Goal: Task Accomplishment & Management: Manage account settings

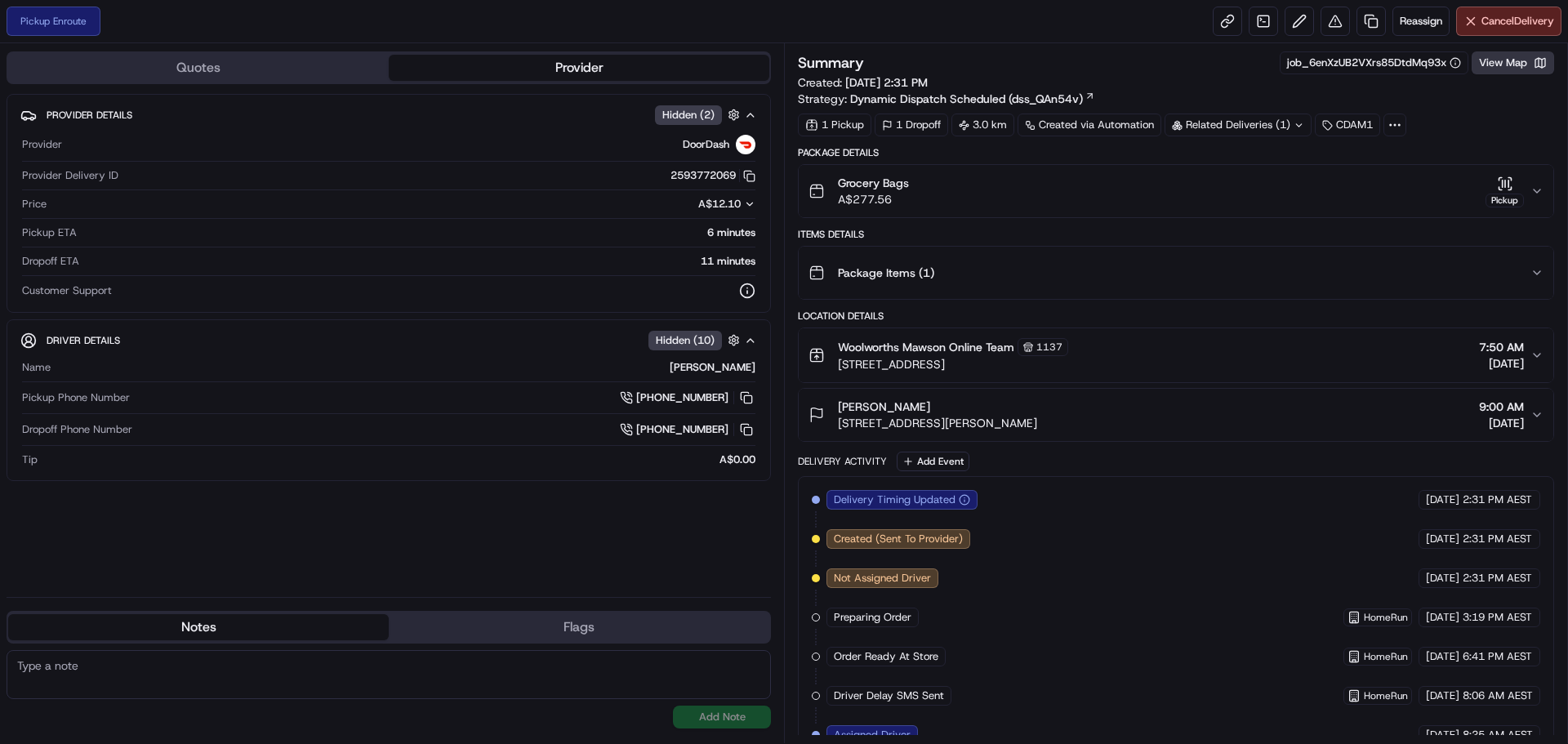
click at [1505, 64] on button "View Map" at bounding box center [1513, 63] width 83 height 23
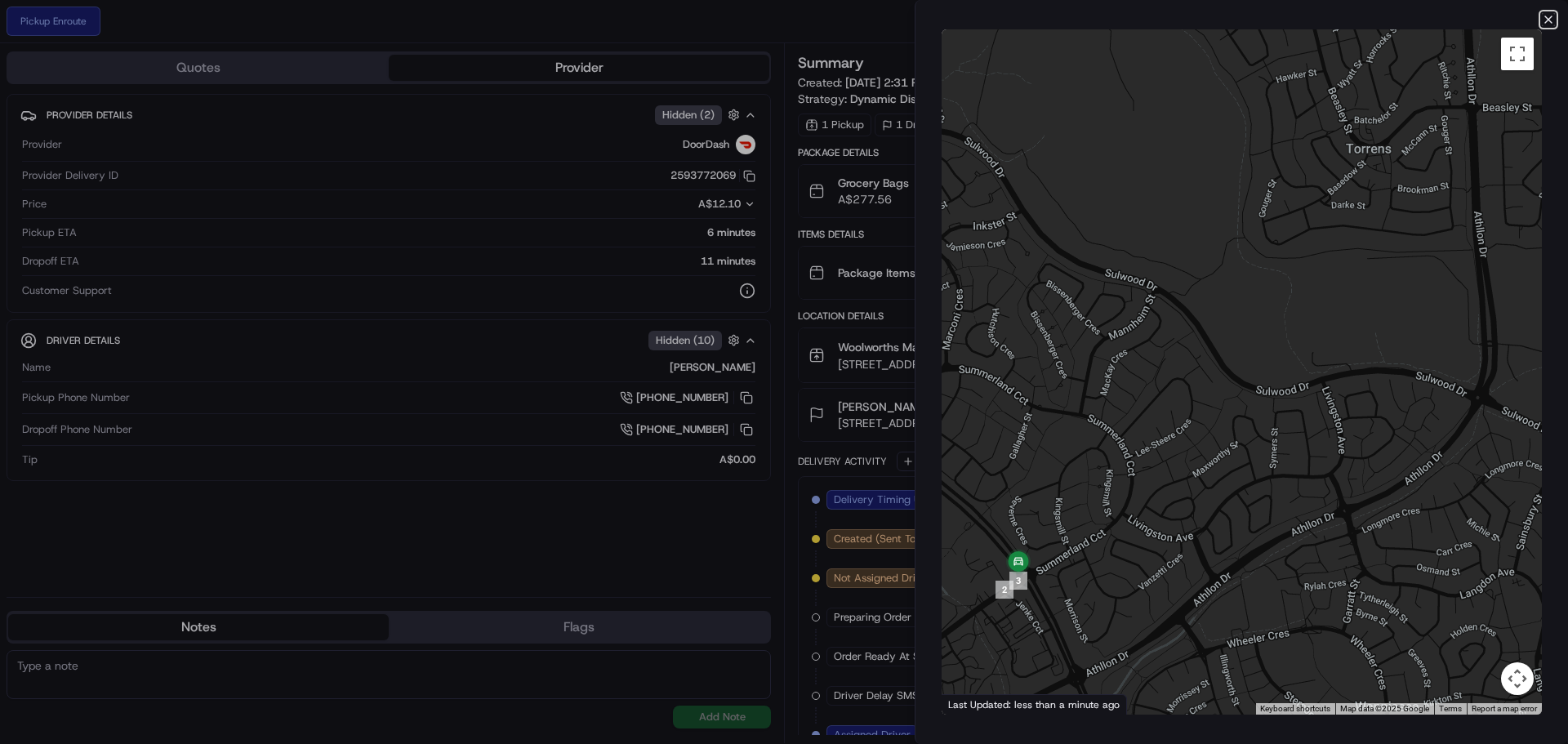
click at [1549, 20] on icon "button" at bounding box center [1549, 19] width 13 height 13
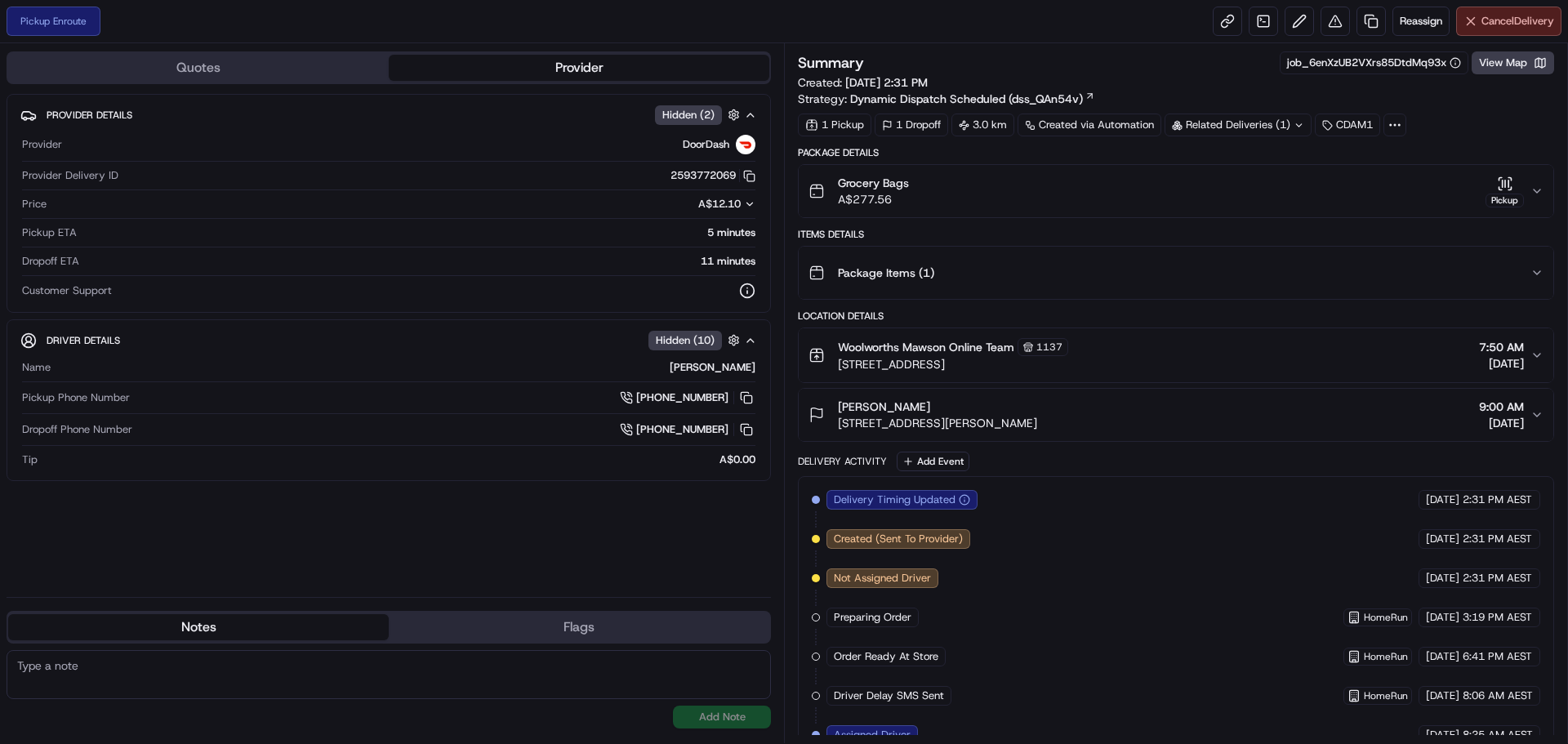
click at [1497, 19] on span "Cancel Delivery" at bounding box center [1518, 21] width 72 height 15
click at [1482, 19] on span "Cancel Delivery" at bounding box center [1518, 21] width 72 height 15
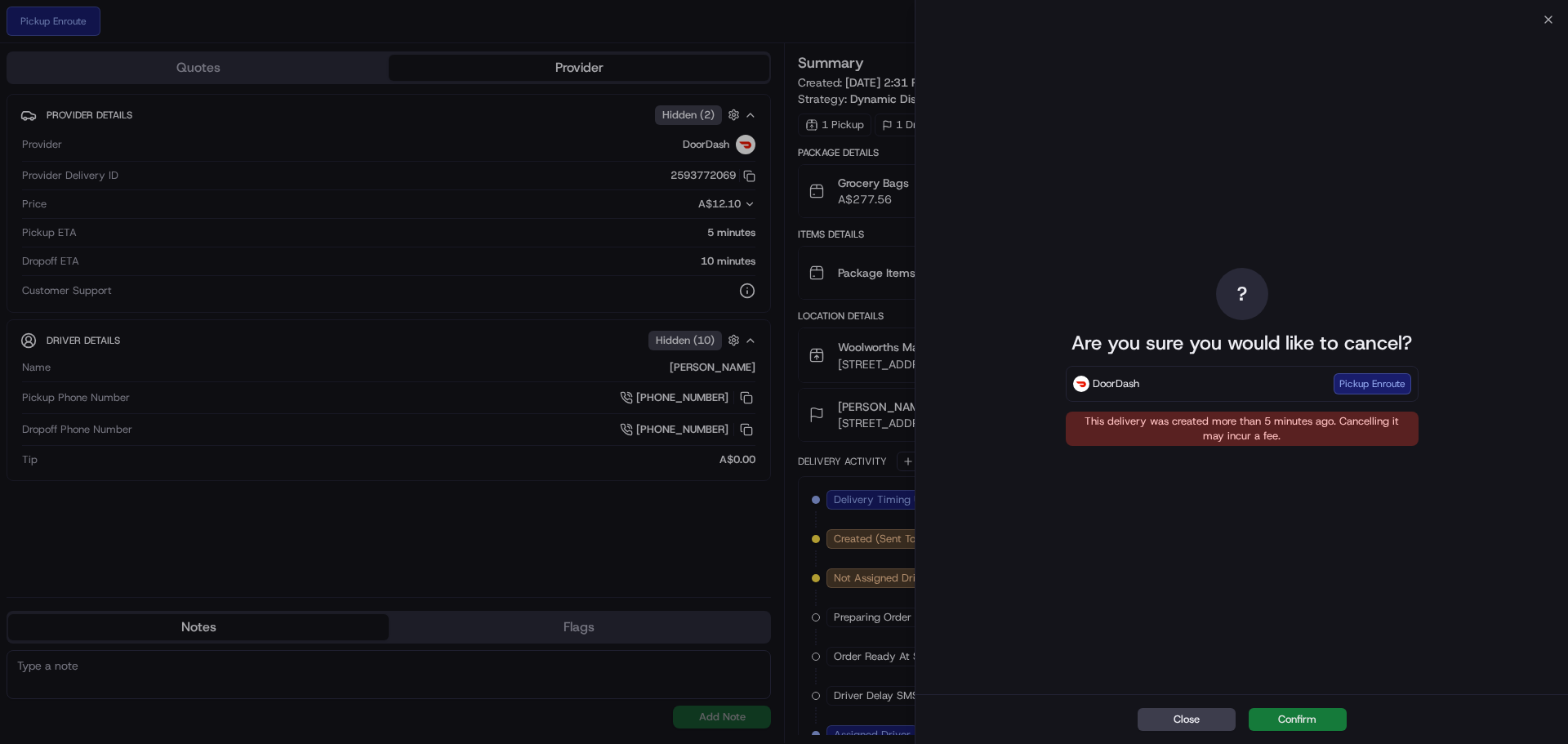
click at [1305, 721] on button "Confirm" at bounding box center [1297, 719] width 98 height 23
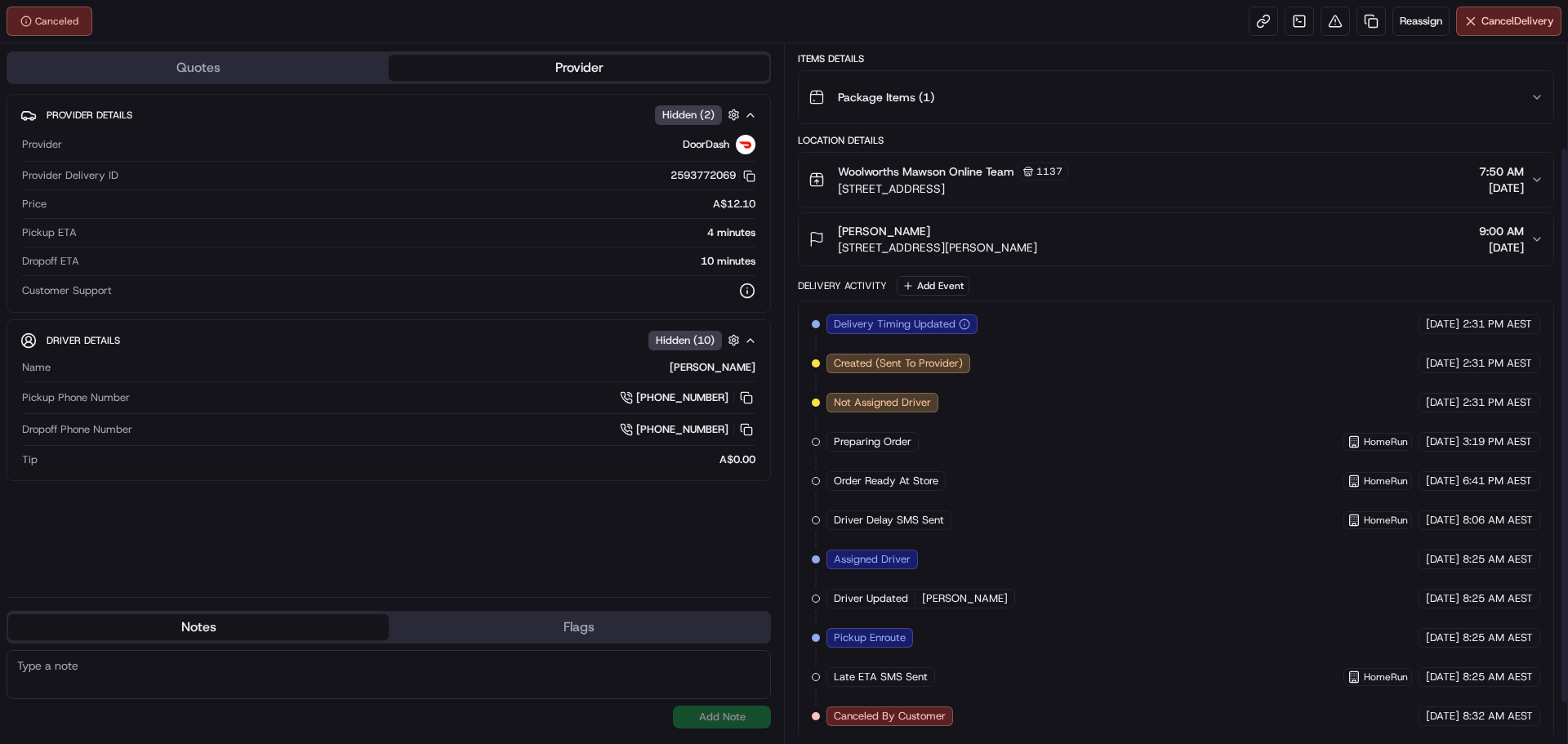
scroll to position [181, 0]
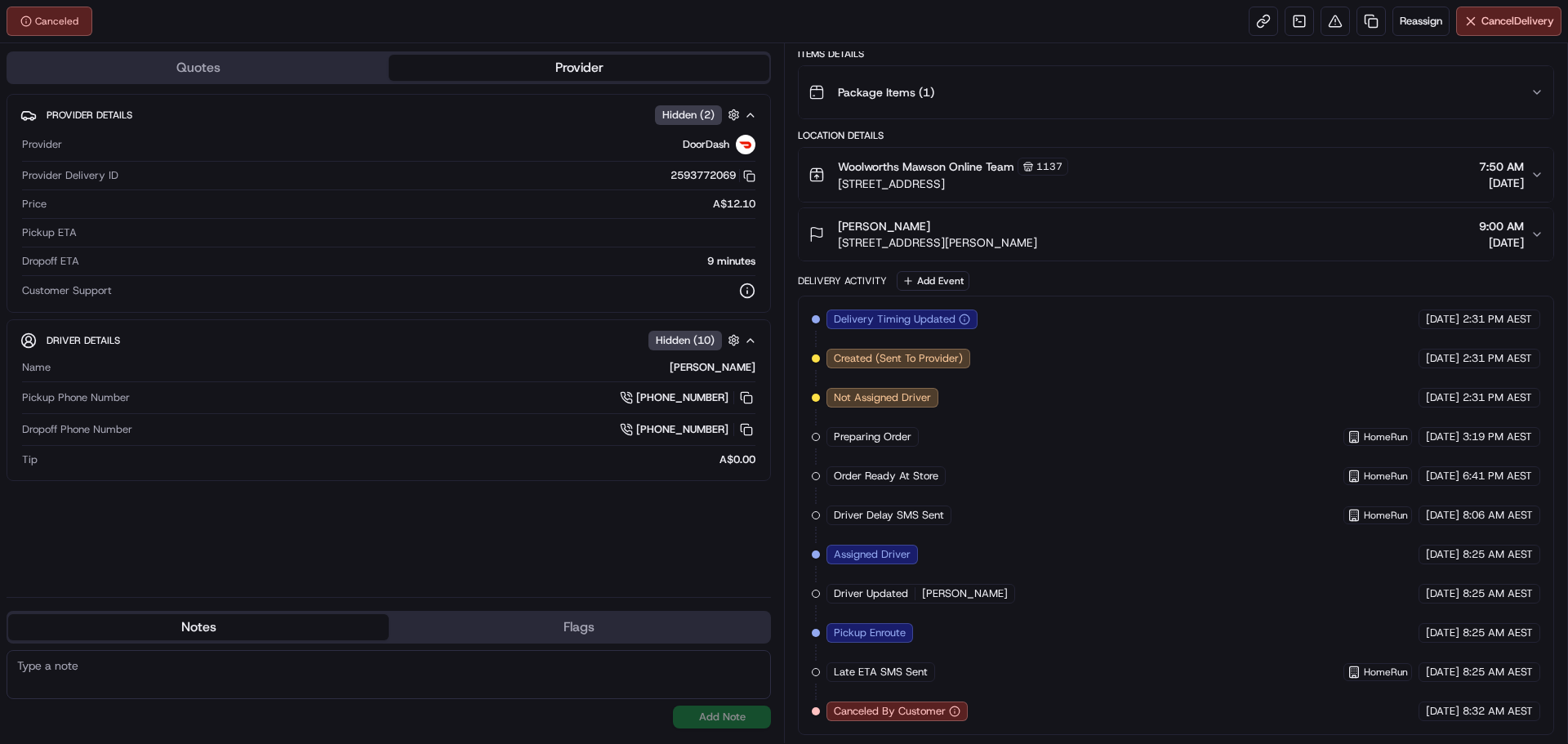
click at [1542, 171] on icon "button" at bounding box center [1537, 175] width 13 height 13
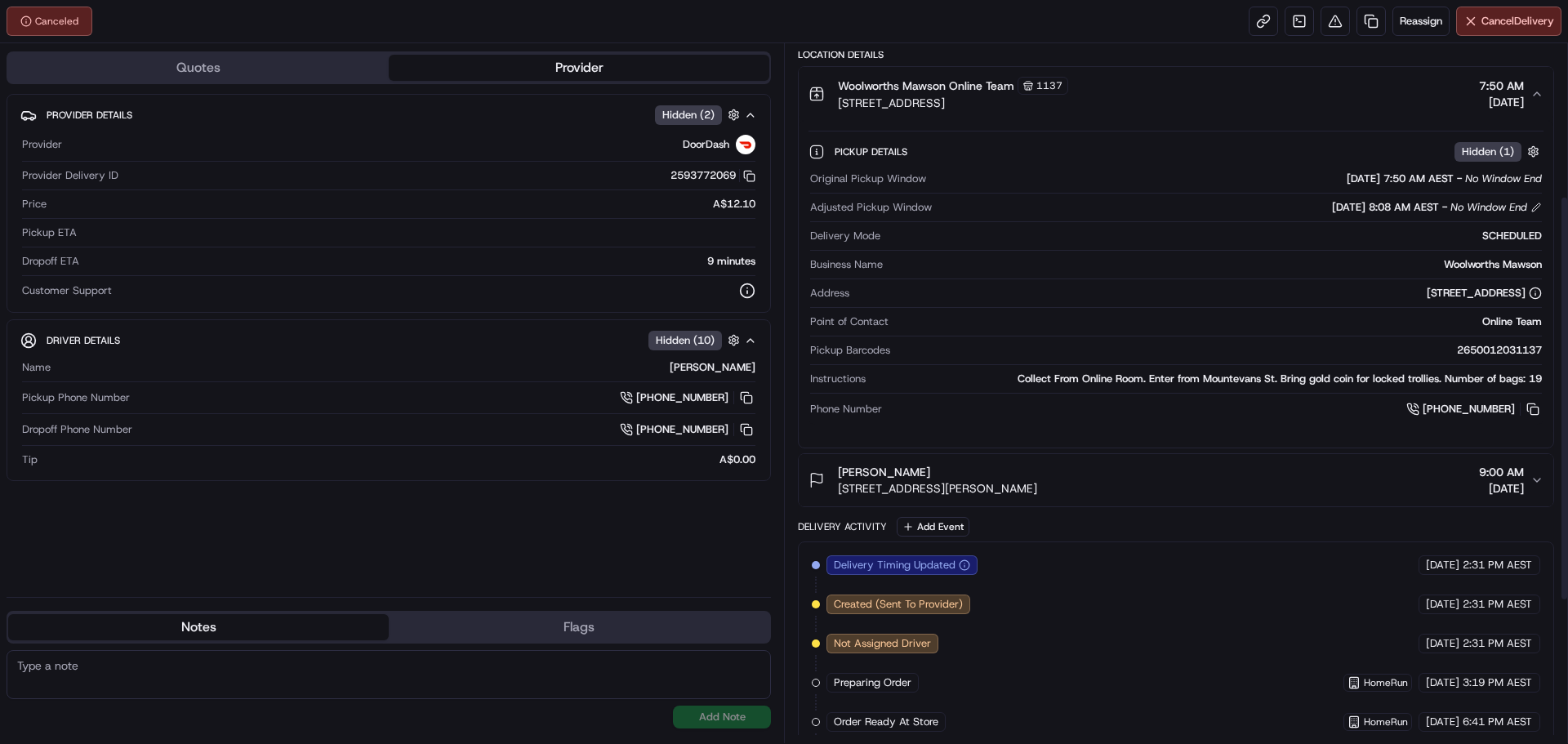
scroll to position [262, 0]
click at [1376, 465] on div "[PERSON_NAME] [STREET_ADDRESS][PERSON_NAME][PERSON_NAME] 9:00 AM [DATE]" at bounding box center [1169, 479] width 722 height 33
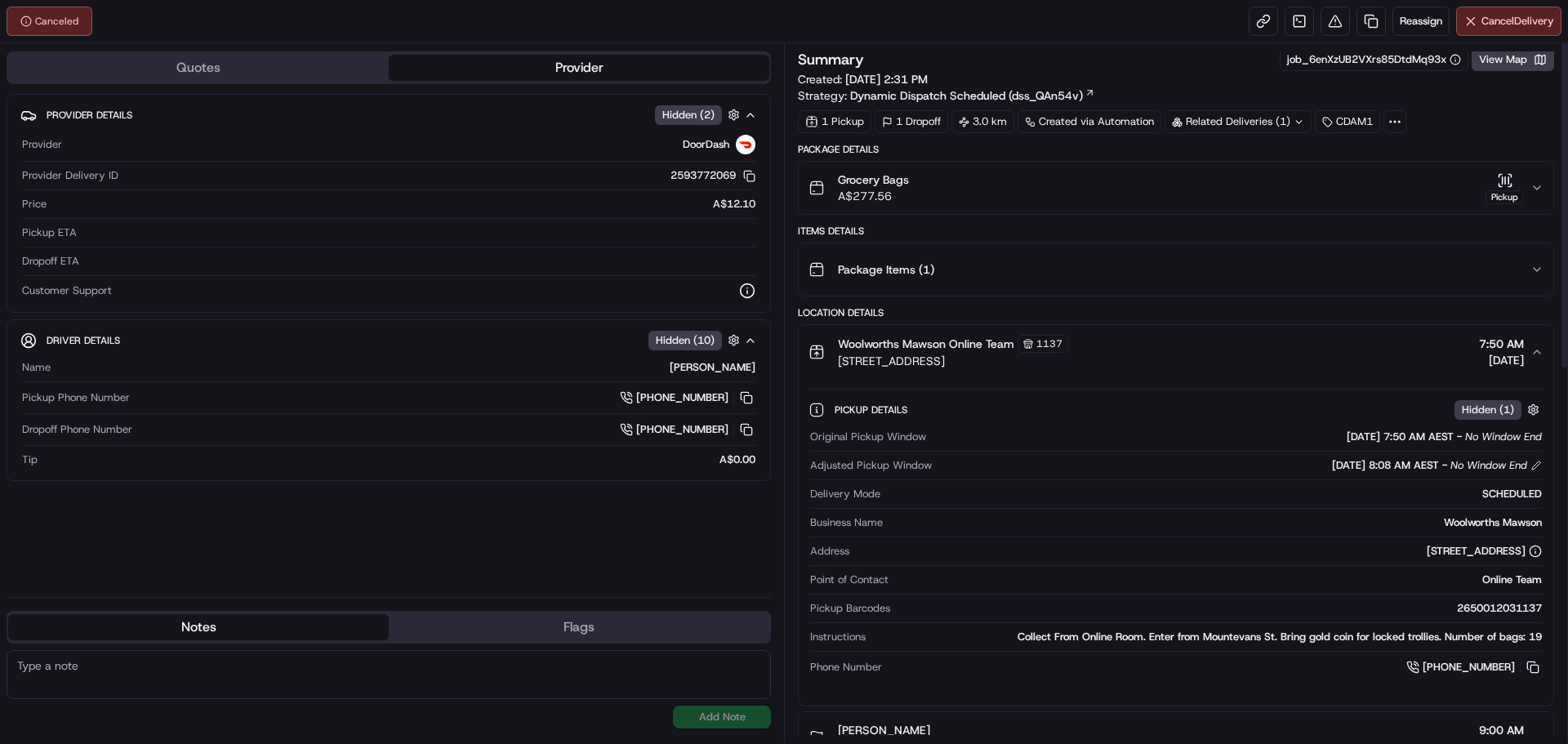
scroll to position [0, 0]
